Goal: Obtain resource: Download file/media

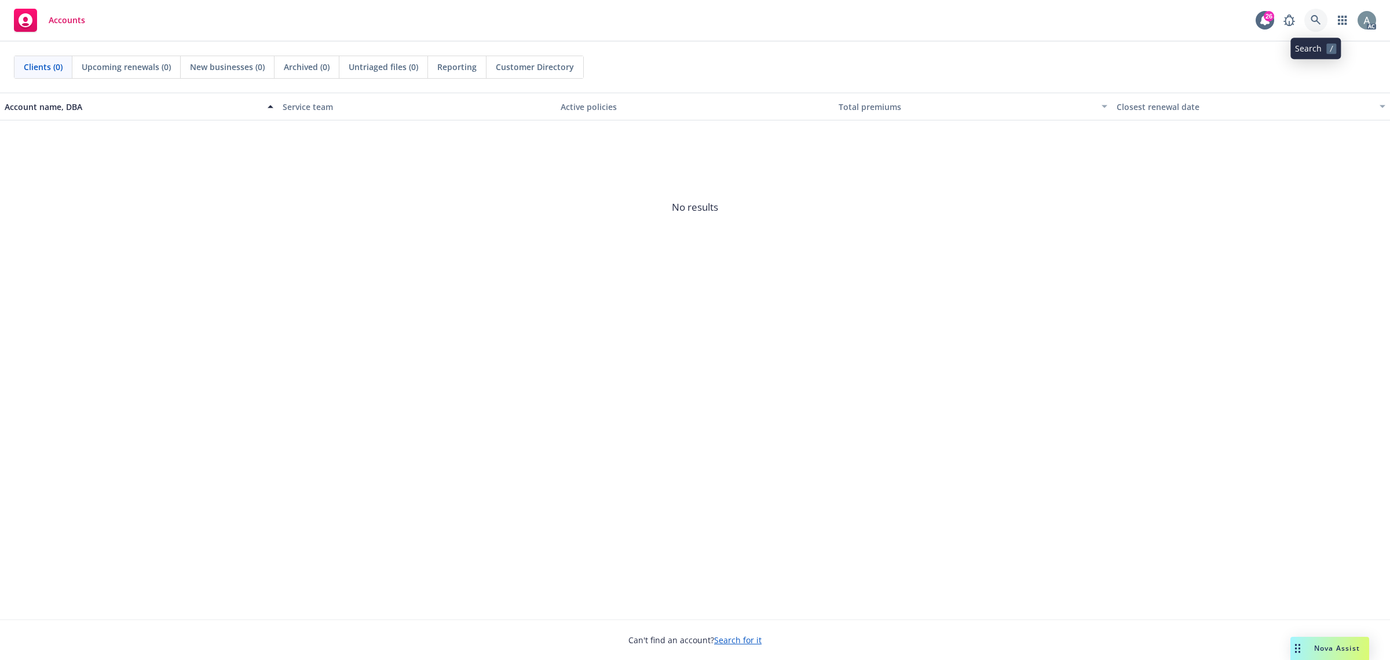
click at [1316, 19] on icon at bounding box center [1315, 20] width 10 height 10
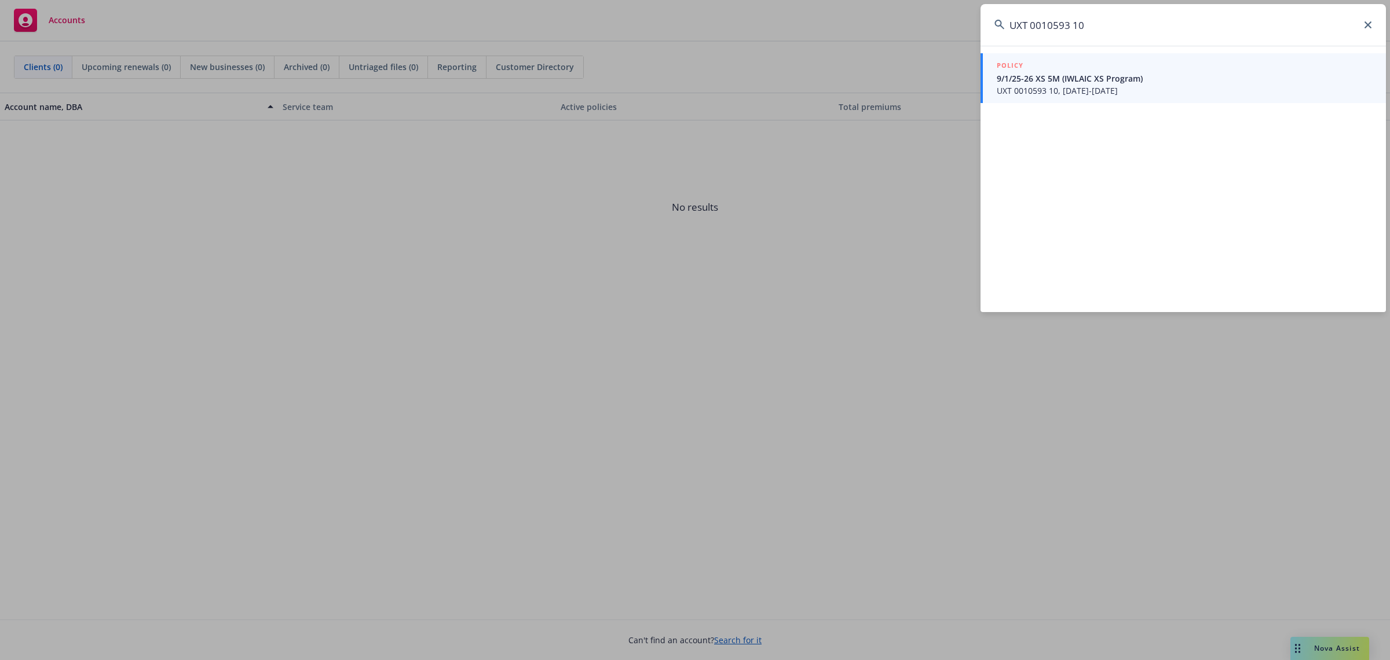
type input "UXT 0010593 10"
click at [1089, 86] on span "UXT 0010593 10, 09/01/2025-09/01/2026" at bounding box center [1183, 91] width 375 height 12
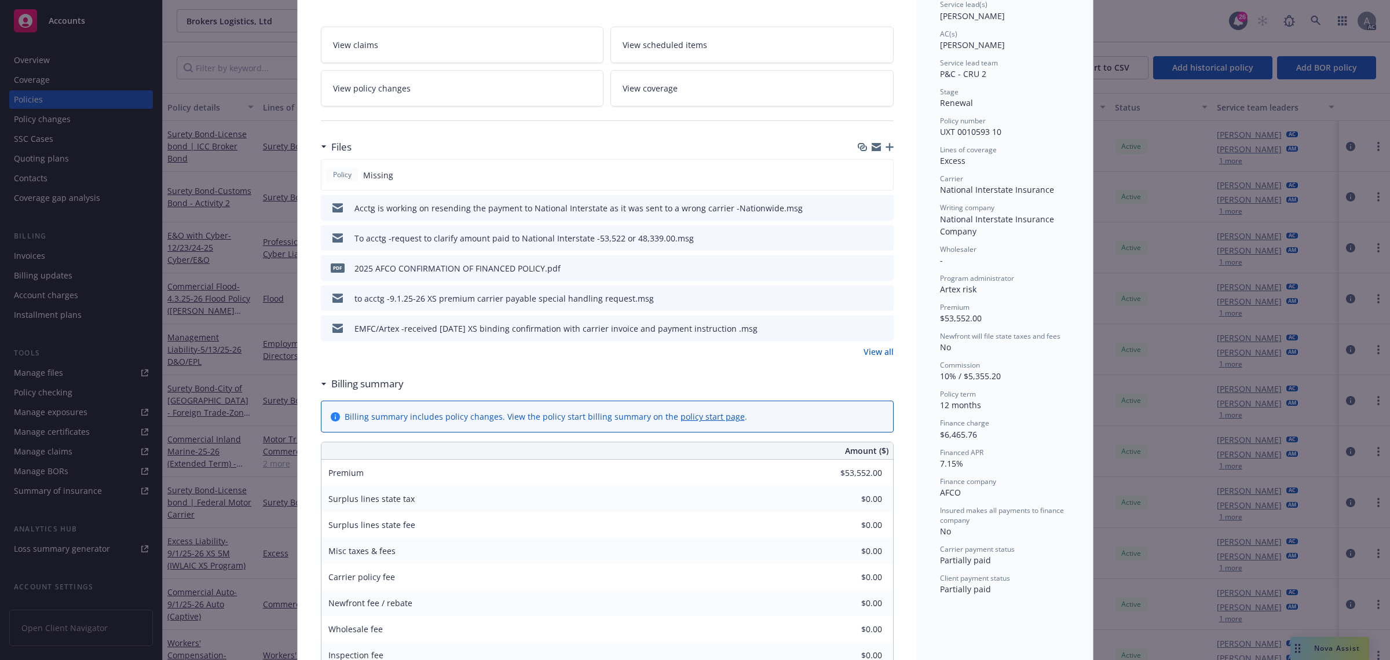
scroll to position [185, 0]
click at [870, 351] on link "View all" at bounding box center [878, 349] width 30 height 12
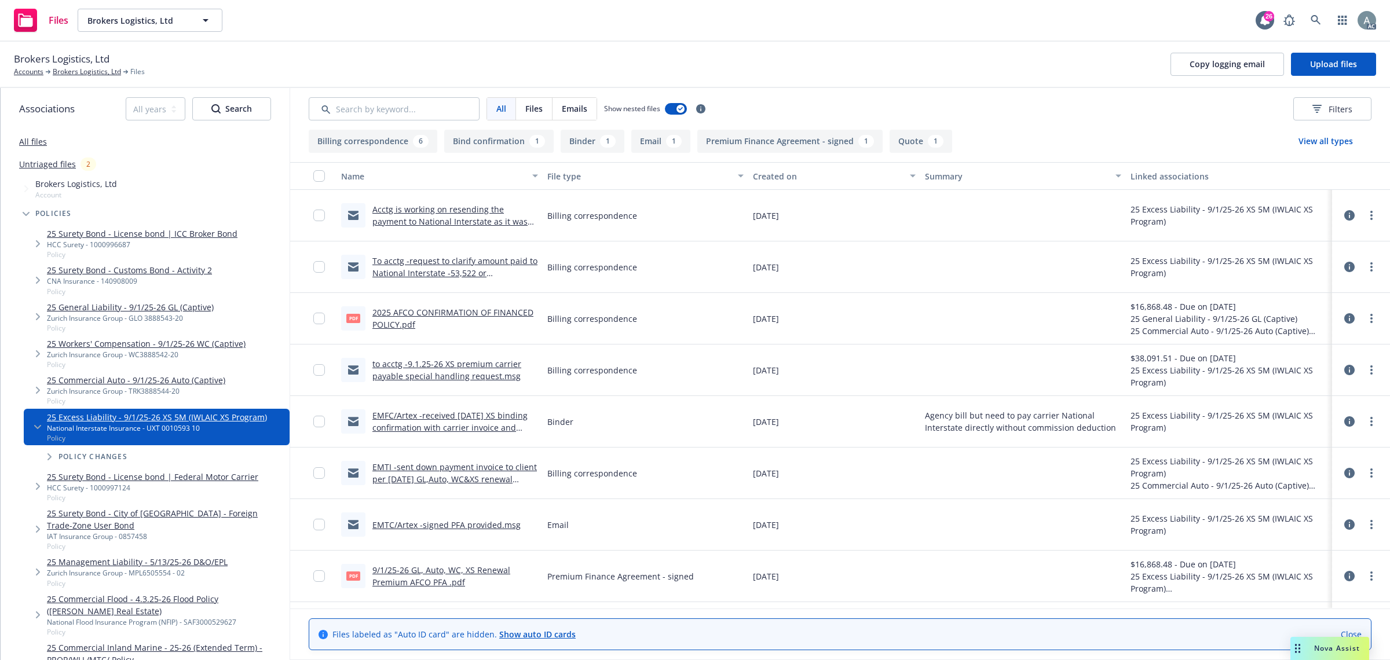
scroll to position [149, 0]
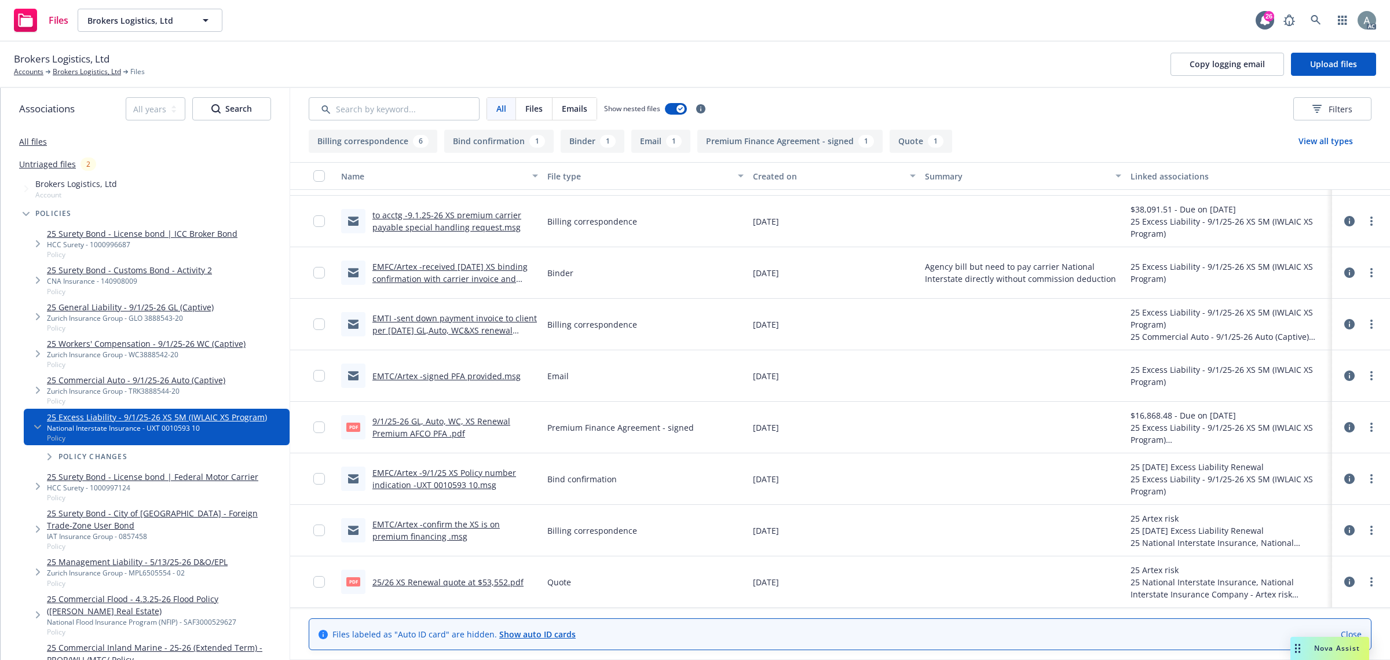
click at [446, 584] on link "25/26 XS Renewal quote at $53,552.pdf" at bounding box center [447, 582] width 151 height 11
